Goal: Transaction & Acquisition: Purchase product/service

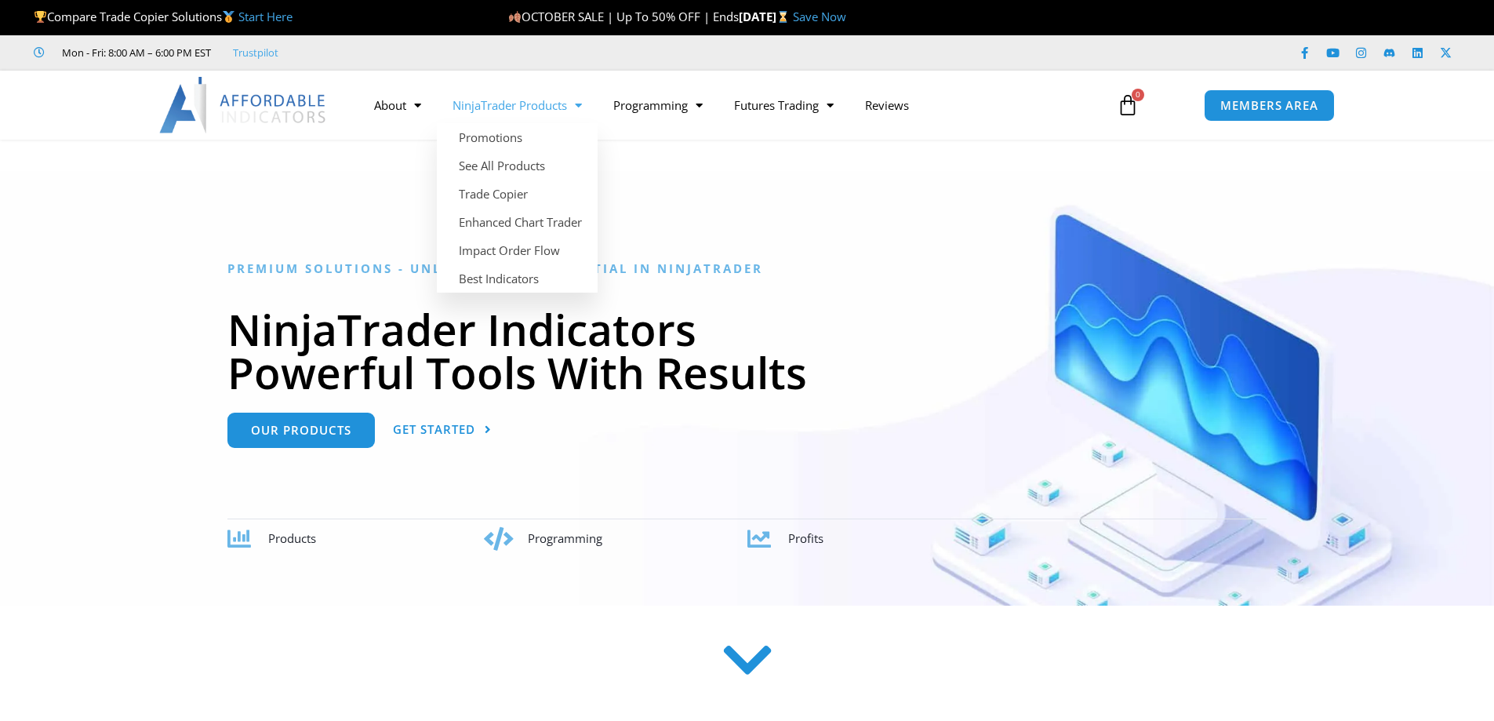
click at [579, 110] on span "Menu" at bounding box center [574, 105] width 15 height 27
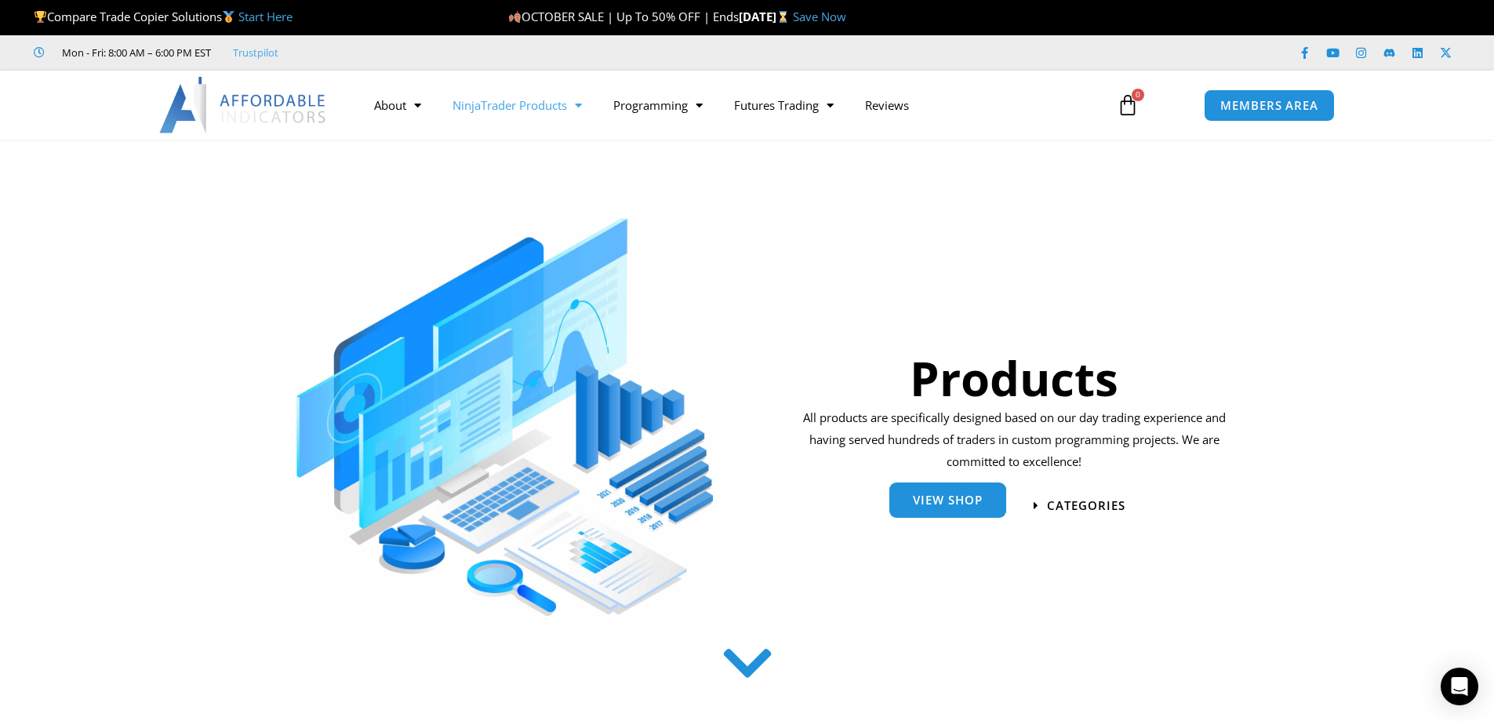
click at [911, 508] on link "View Shop" at bounding box center [947, 499] width 117 height 35
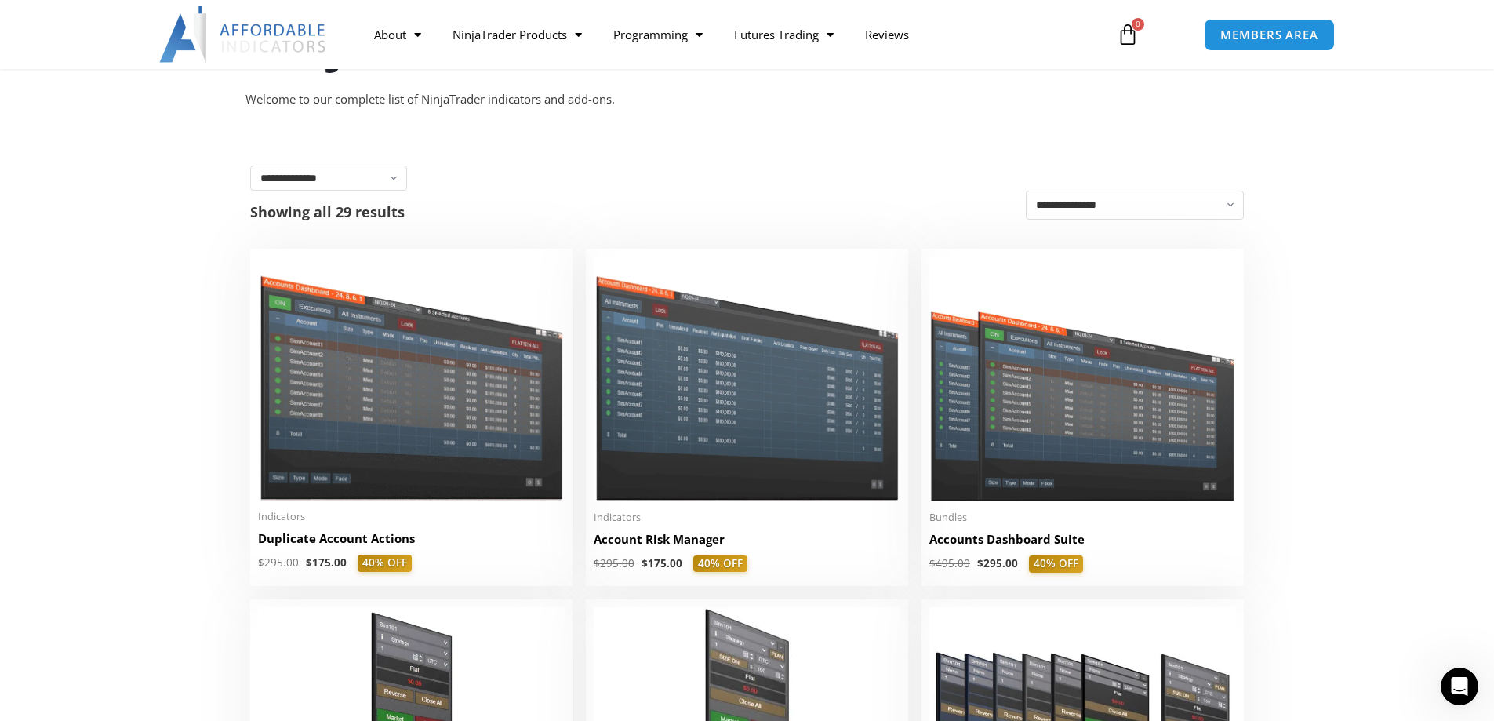
scroll to position [392, 0]
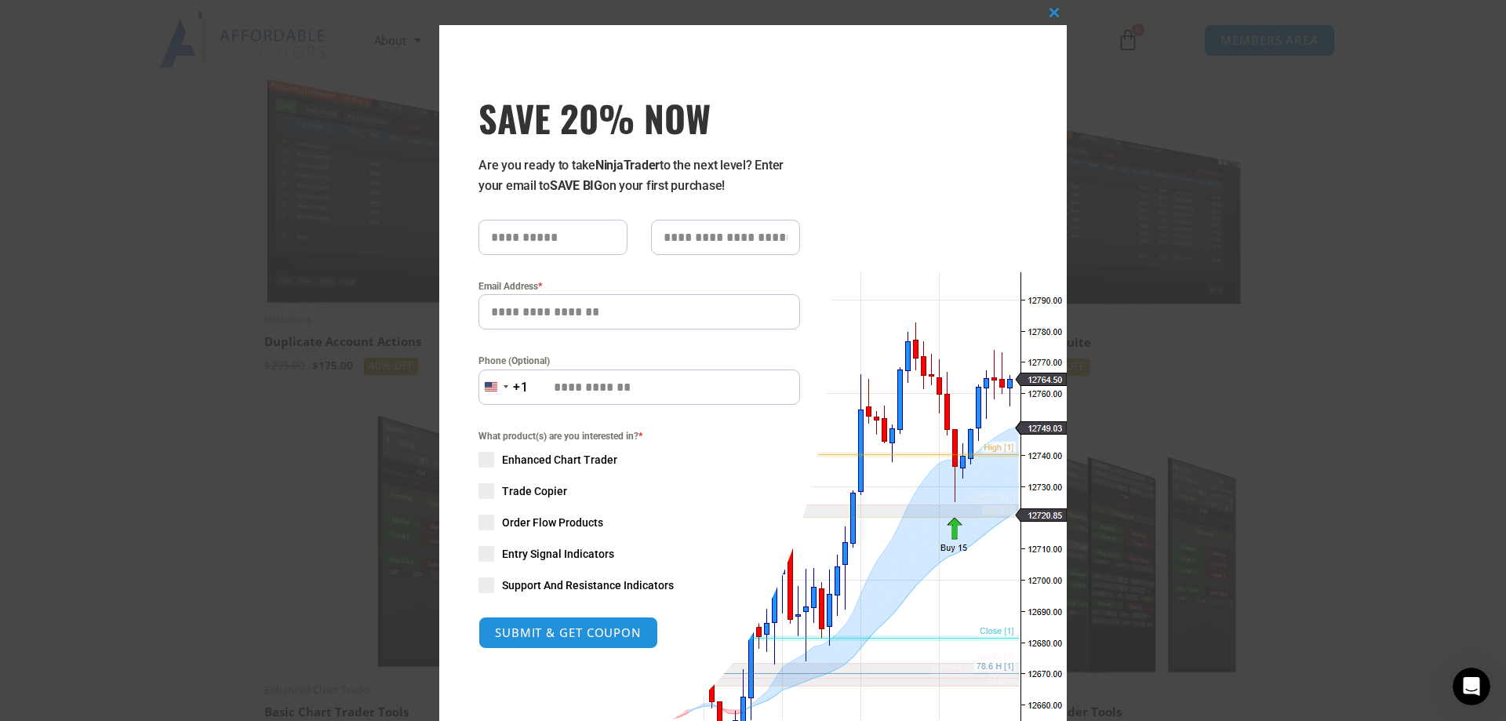
click at [351, 293] on div "Close this module SAVE 20% NOW Are you ready to take NinjaTrader to the next le…" at bounding box center [753, 360] width 1506 height 721
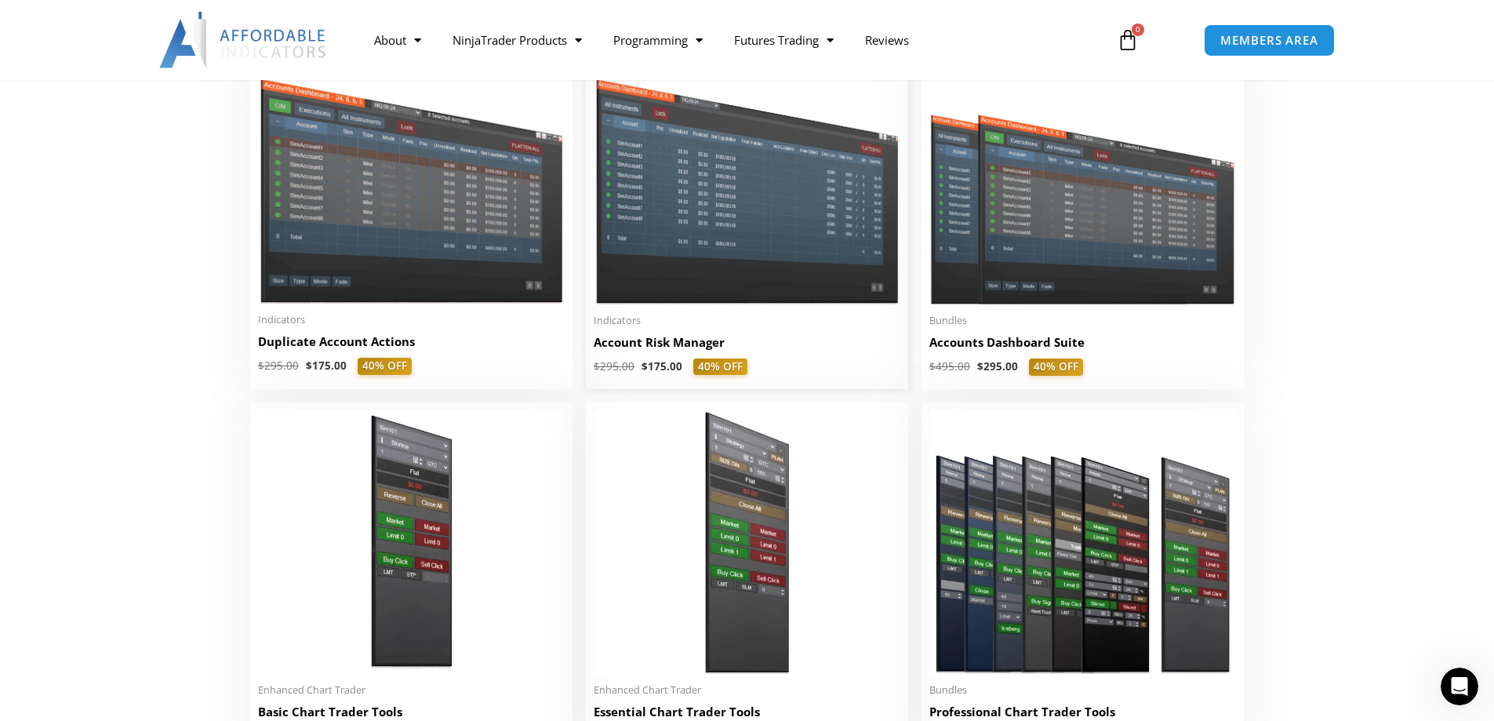
click at [765, 327] on span "Indicators" at bounding box center [747, 320] width 307 height 13
click at [657, 349] on h2 "Account Risk Manager" at bounding box center [747, 342] width 307 height 16
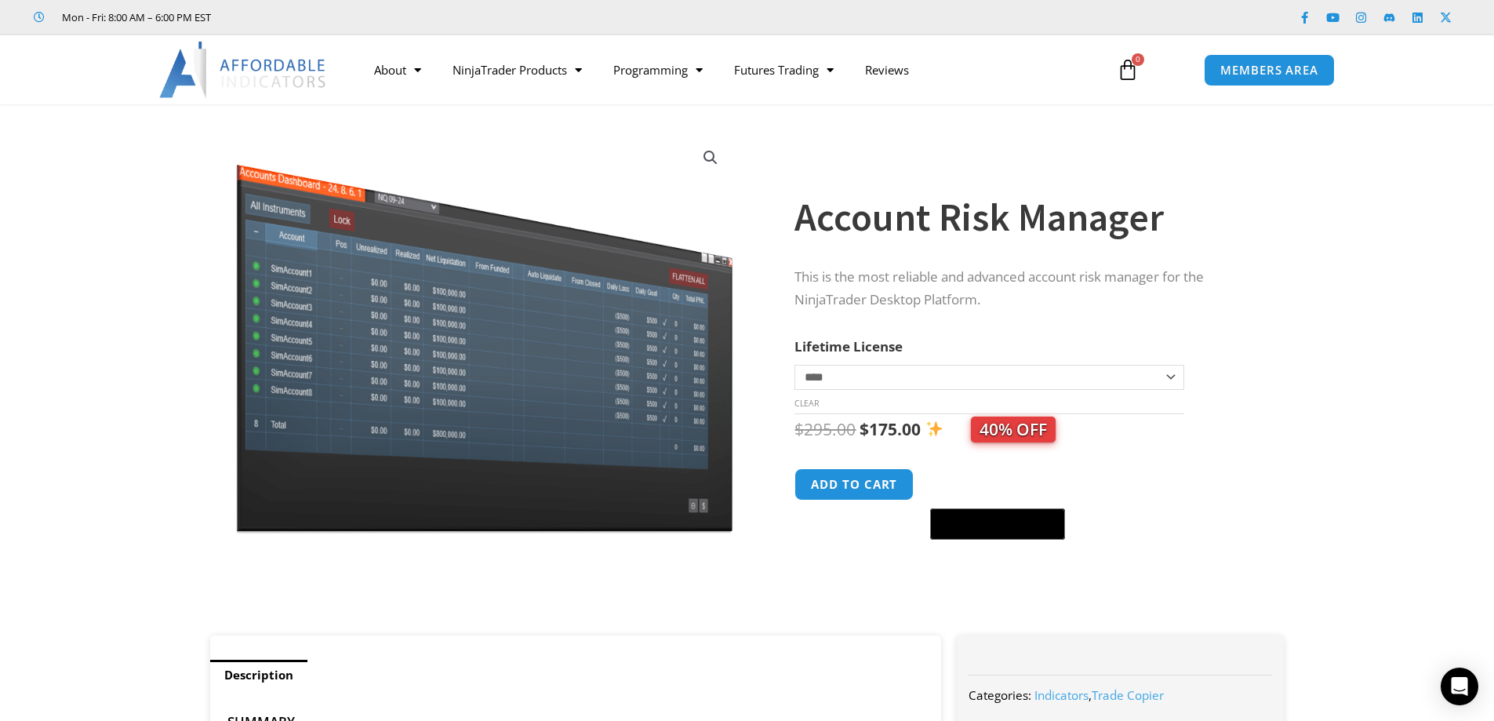
click at [869, 380] on select "**********" at bounding box center [988, 377] width 389 height 25
click at [978, 343] on th "Lifetime License" at bounding box center [988, 347] width 389 height 24
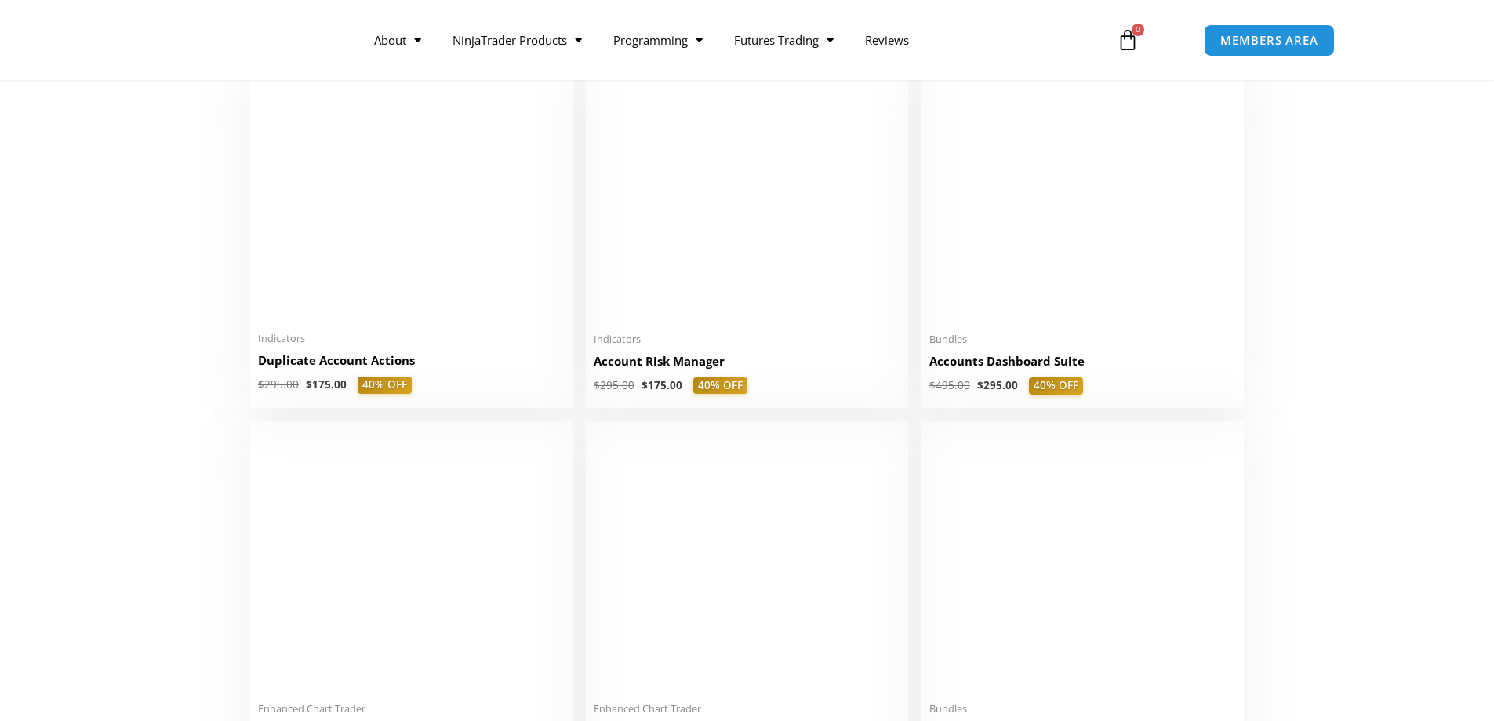
scroll to position [392, 0]
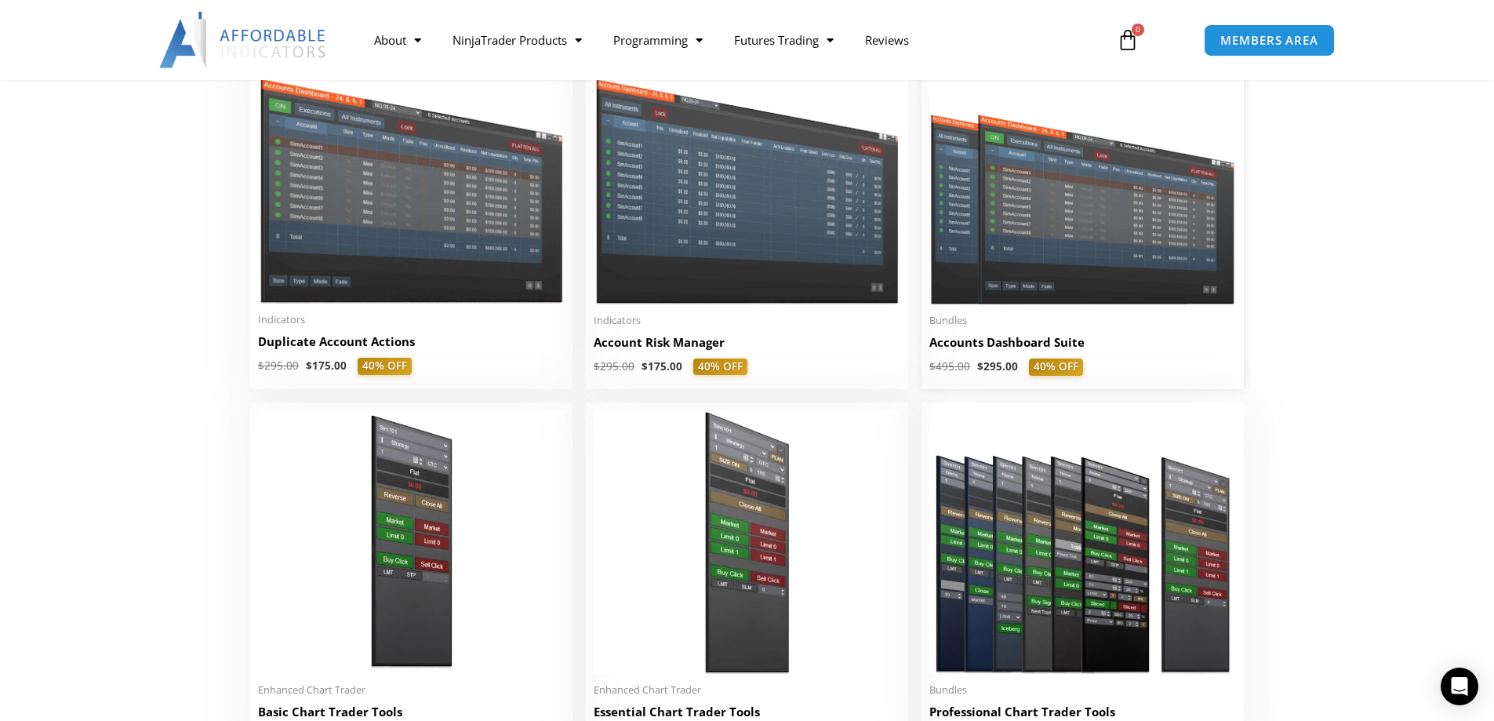
click at [1117, 240] on img at bounding box center [1082, 182] width 307 height 245
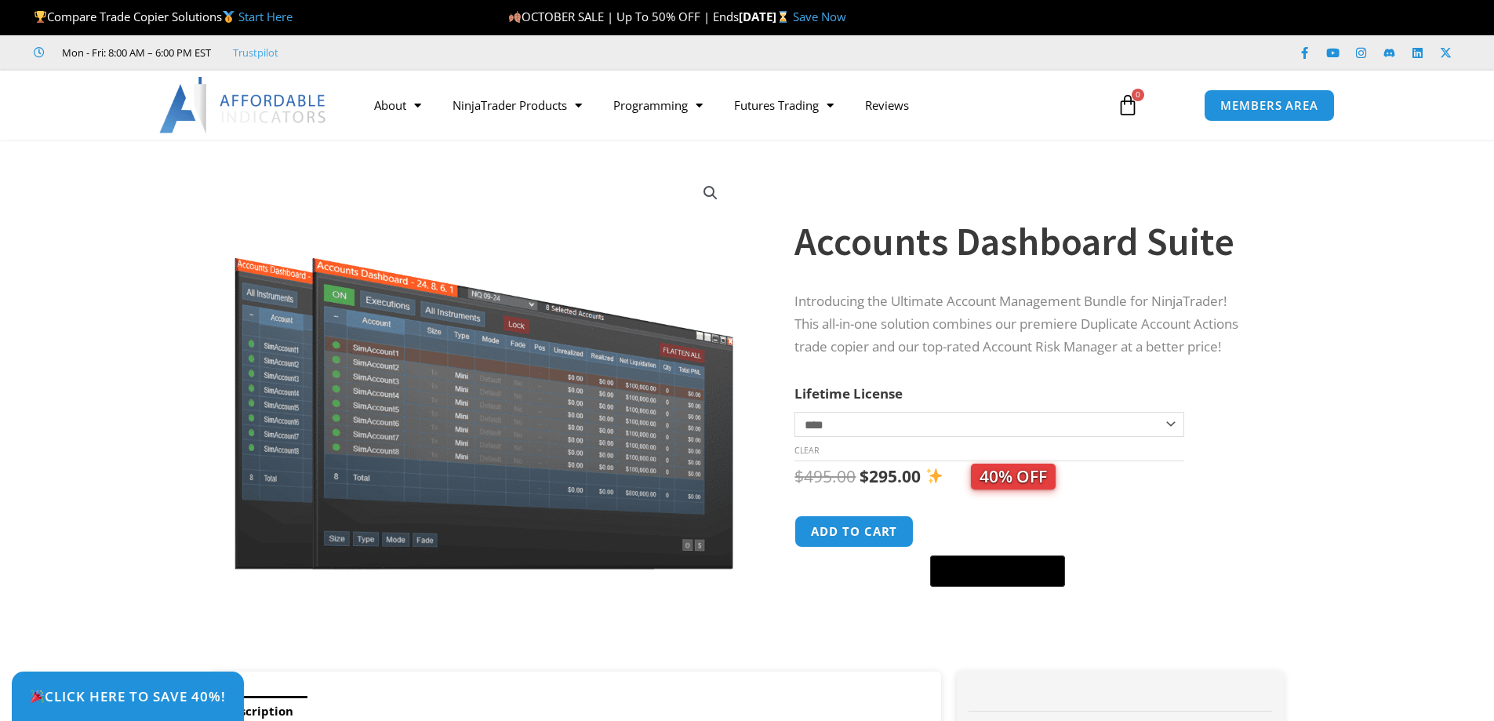
click at [870, 425] on select "**********" at bounding box center [988, 424] width 389 height 25
click at [926, 354] on p "Introducing the Ultimate Account Management Bundle for NinjaTrader! This all-in…" at bounding box center [1023, 324] width 458 height 68
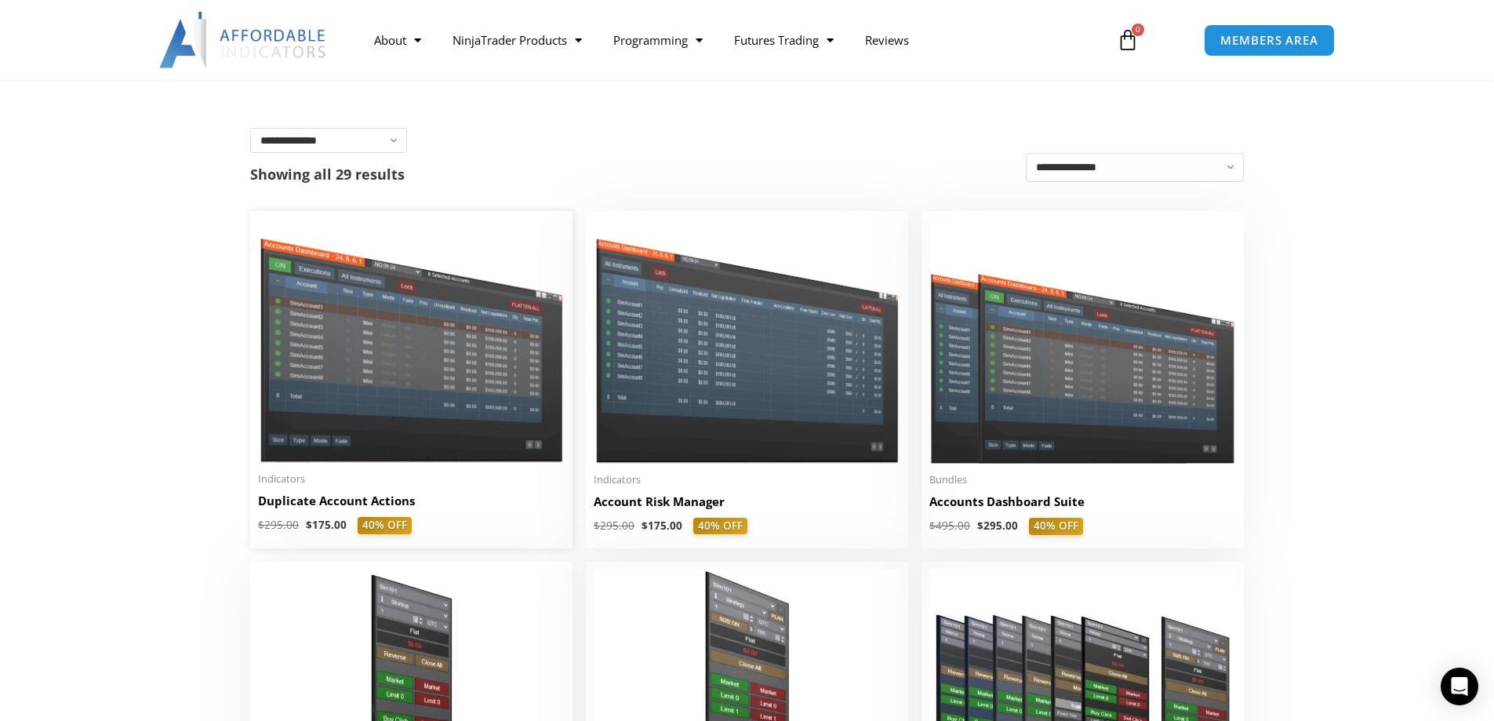
scroll to position [235, 0]
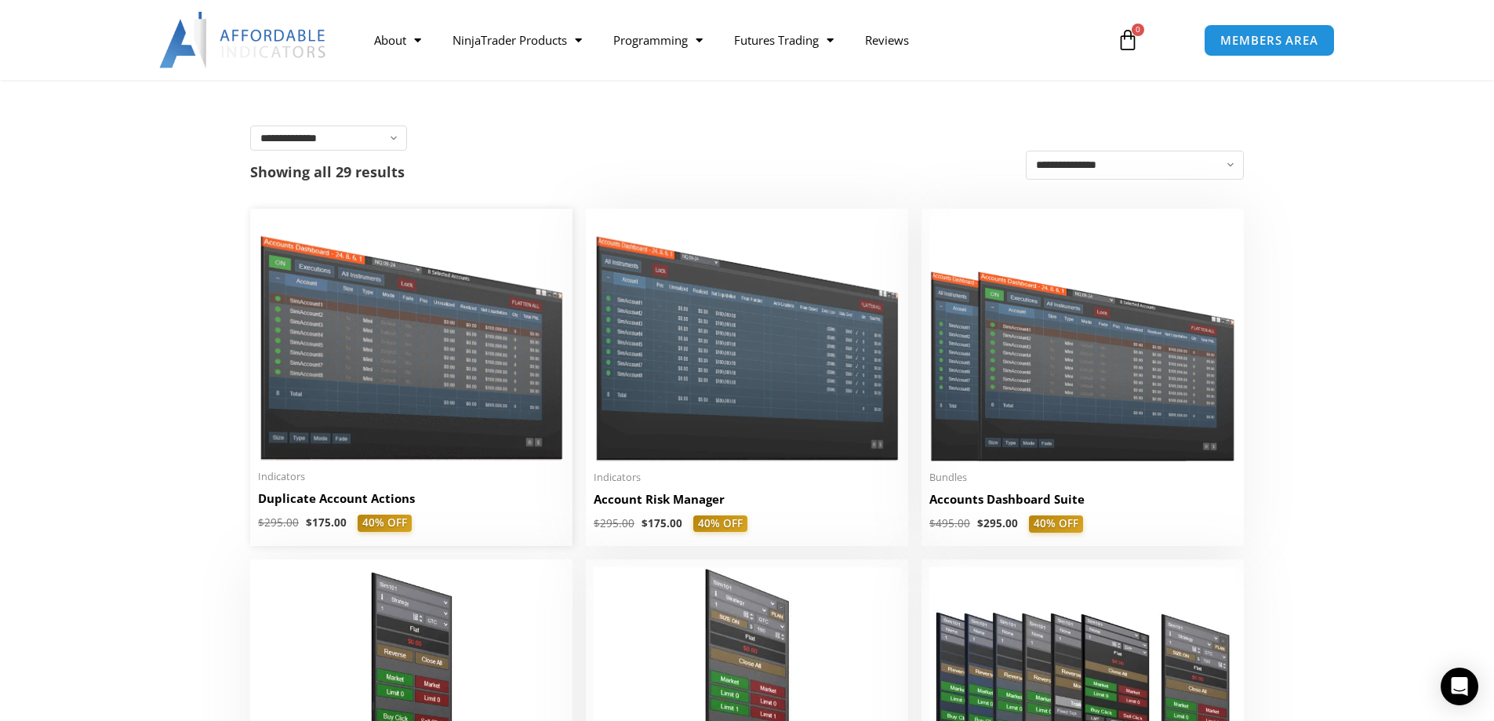
click at [362, 373] on img at bounding box center [411, 338] width 307 height 244
